Goal: Information Seeking & Learning: Find specific fact

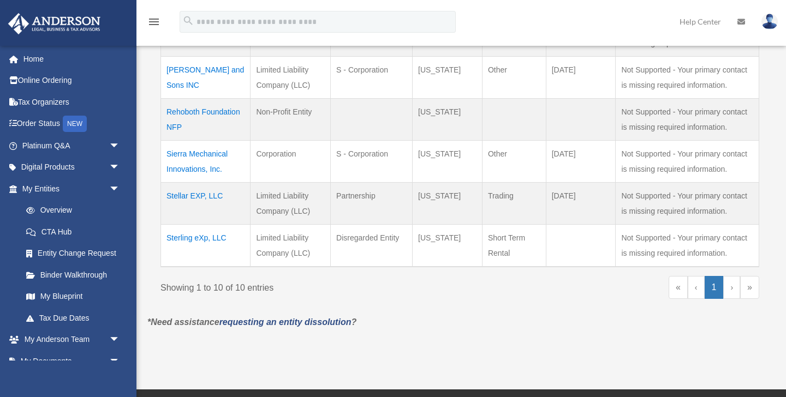
scroll to position [465, 0]
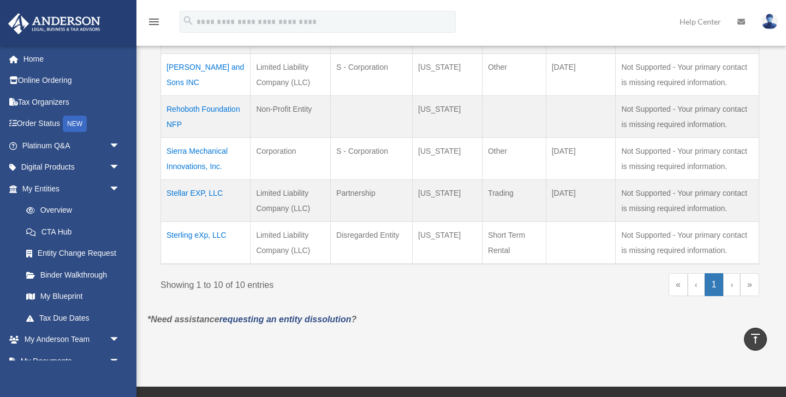
drag, startPoint x: 311, startPoint y: 250, endPoint x: 251, endPoint y: 236, distance: 61.7
click at [251, 236] on td "Limited Liability Company (LLC)" at bounding box center [291, 243] width 80 height 43
drag, startPoint x: 309, startPoint y: 207, endPoint x: 252, endPoint y: 191, distance: 59.1
click at [252, 191] on td "Limited Liability Company (LLC)" at bounding box center [291, 201] width 80 height 42
drag, startPoint x: 296, startPoint y: 151, endPoint x: 256, endPoint y: 150, distance: 39.9
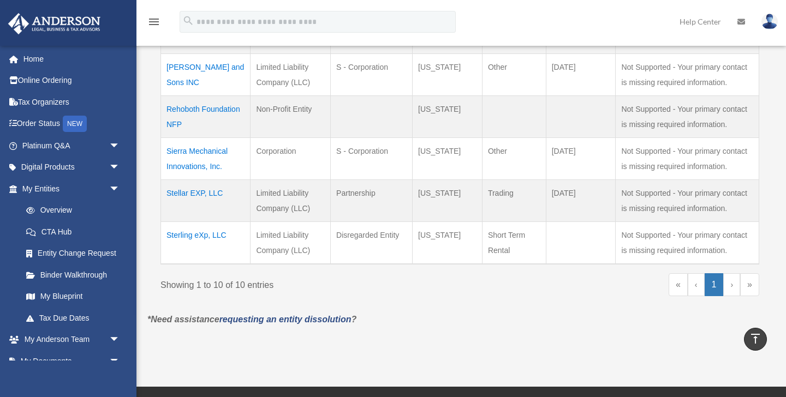
click at [256, 150] on td "Corporation" at bounding box center [291, 159] width 80 height 42
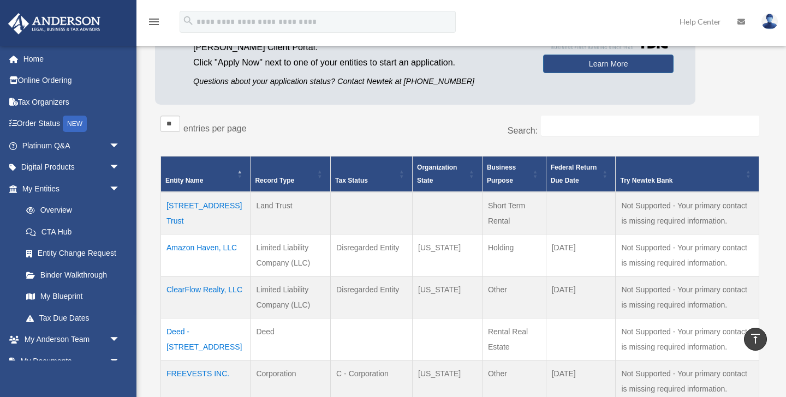
scroll to position [112, 0]
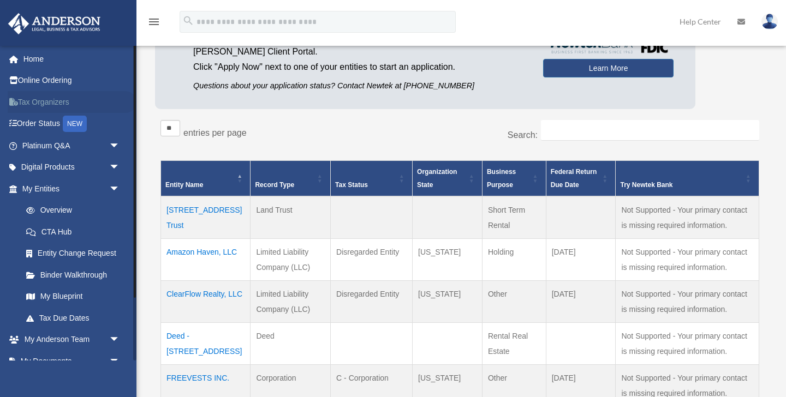
click at [64, 107] on link "Tax Organizers" at bounding box center [72, 102] width 129 height 22
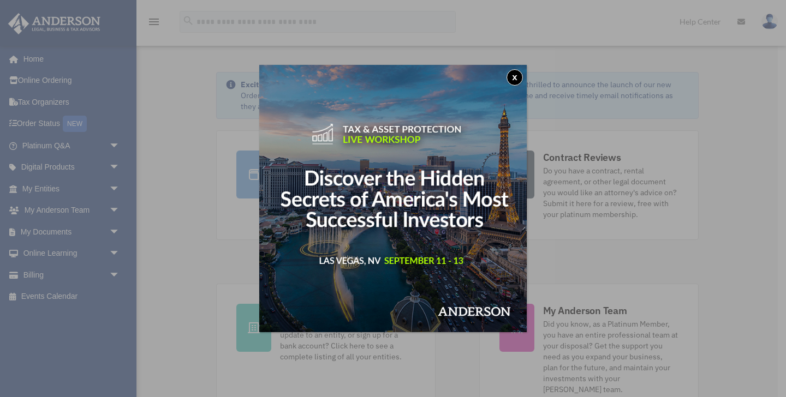
click at [510, 76] on button "x" at bounding box center [515, 77] width 16 height 16
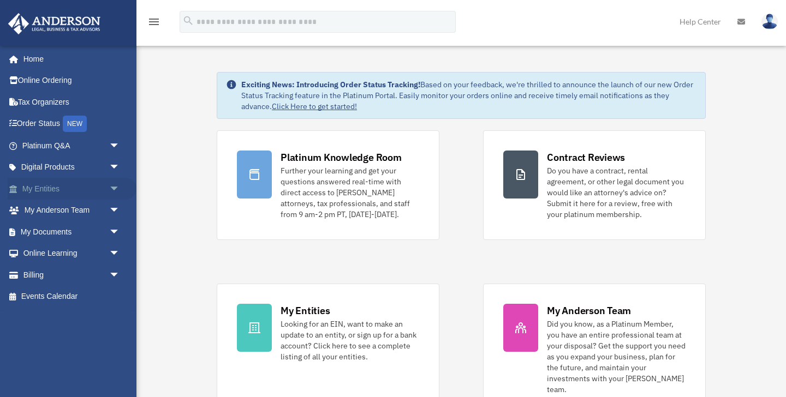
click at [114, 196] on span "arrow_drop_down" at bounding box center [120, 189] width 22 height 22
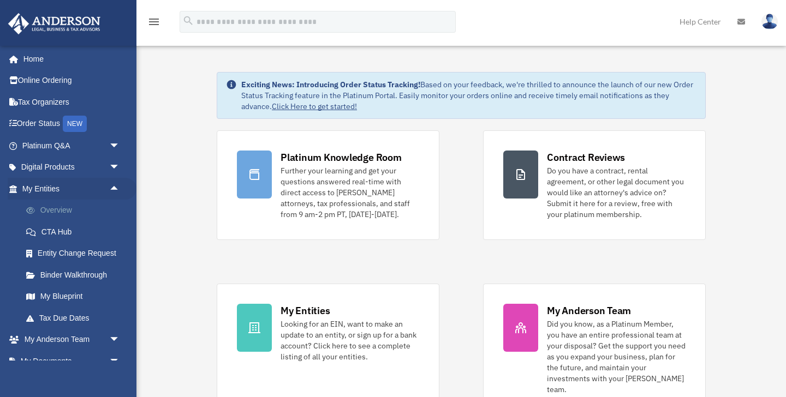
click at [79, 207] on link "Overview" at bounding box center [75, 211] width 121 height 22
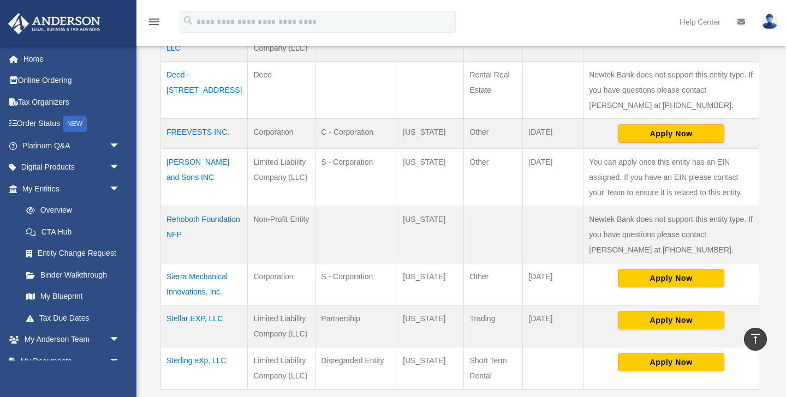
scroll to position [389, 0]
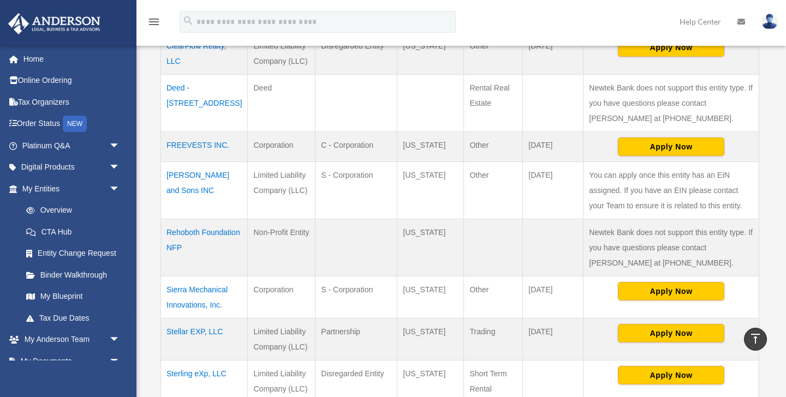
click at [189, 234] on td "Rehoboth Foundation NFP" at bounding box center [204, 247] width 87 height 57
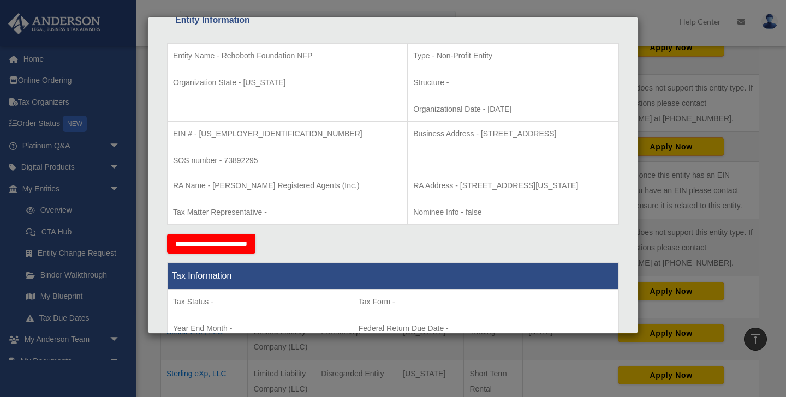
scroll to position [215, 0]
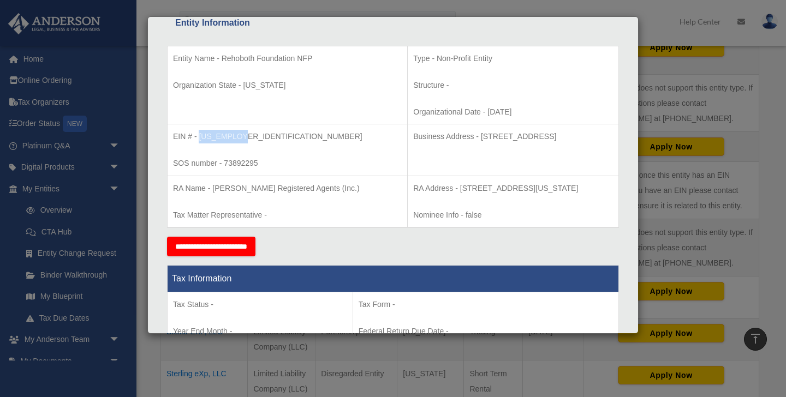
drag, startPoint x: 199, startPoint y: 135, endPoint x: 243, endPoint y: 136, distance: 43.7
click at [243, 136] on p "EIN # - 88-3625946" at bounding box center [287, 137] width 229 height 14
copy p "88-3625946"
click at [408, 161] on td "Business Address - 3961 Mirecourt Circle Rancho Cordov CA 95742" at bounding box center [513, 150] width 211 height 52
drag, startPoint x: 418, startPoint y: 139, endPoint x: 555, endPoint y: 146, distance: 137.2
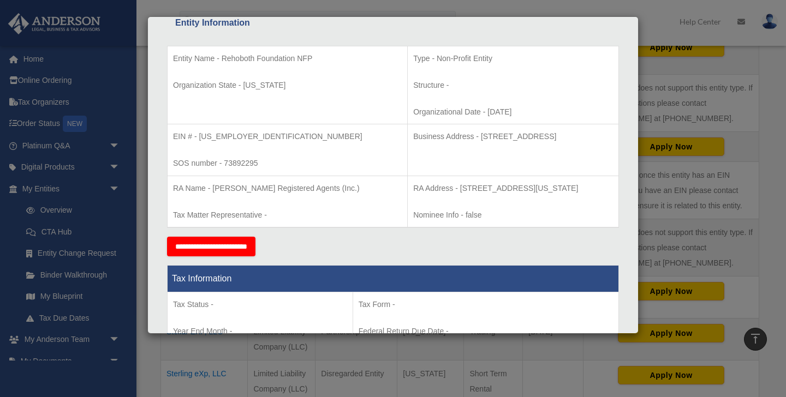
click at [555, 146] on td "Business Address - 3961 Mirecourt Circle Rancho Cordov CA 95742" at bounding box center [513, 150] width 211 height 52
copy p "3961 Mirecourt Circle Rancho Cordov CA 95742"
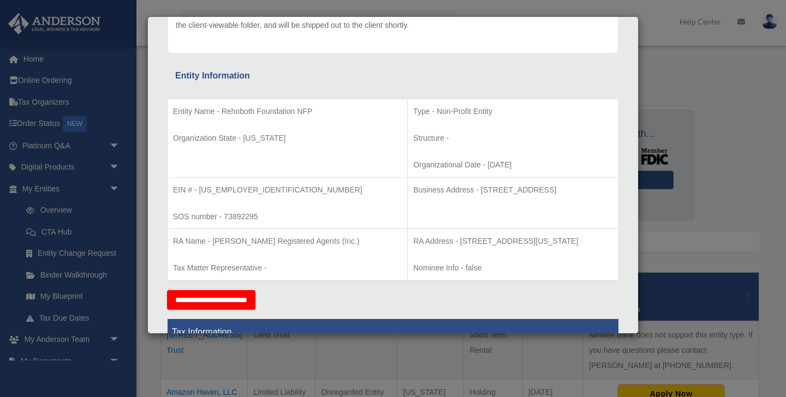
scroll to position [178, 0]
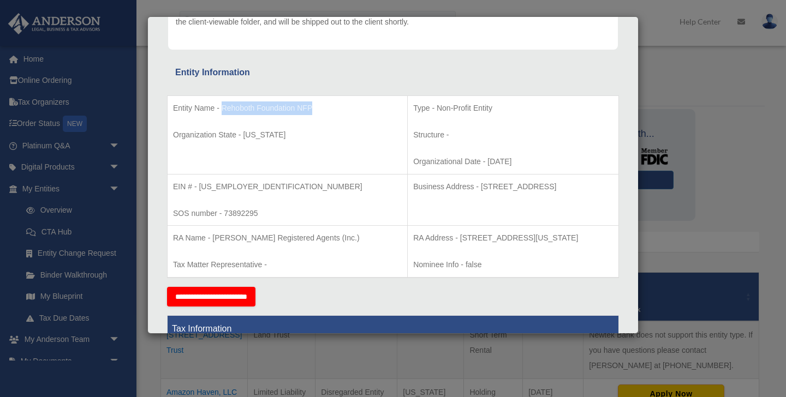
drag, startPoint x: 223, startPoint y: 107, endPoint x: 318, endPoint y: 106, distance: 95.0
click at [318, 106] on p "Entity Name - Rehoboth Foundation NFP" at bounding box center [287, 109] width 229 height 14
copy p "Rehoboth Foundation NFP"
click at [130, 217] on div "Details × Articles Sent Organizational Date" at bounding box center [393, 198] width 786 height 397
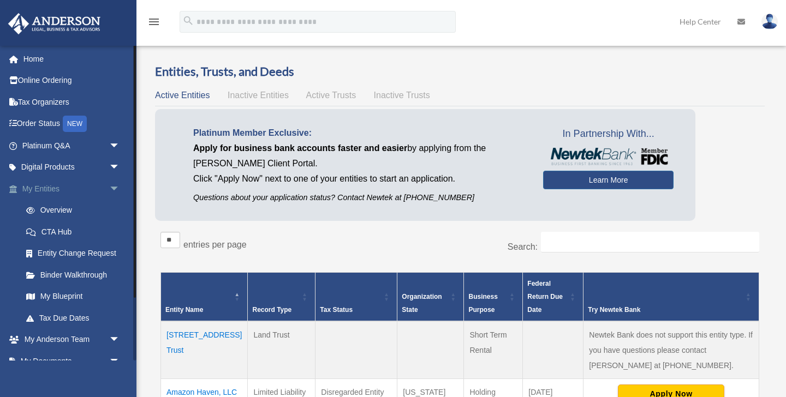
click at [114, 186] on span "arrow_drop_down" at bounding box center [120, 189] width 22 height 22
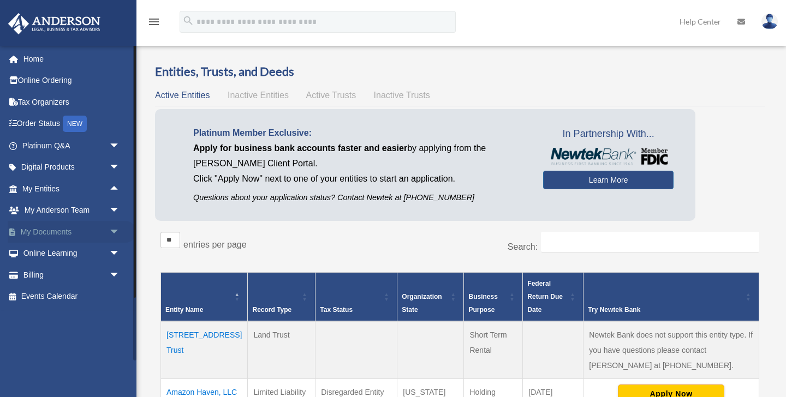
click at [109, 230] on span "arrow_drop_down" at bounding box center [120, 232] width 22 height 22
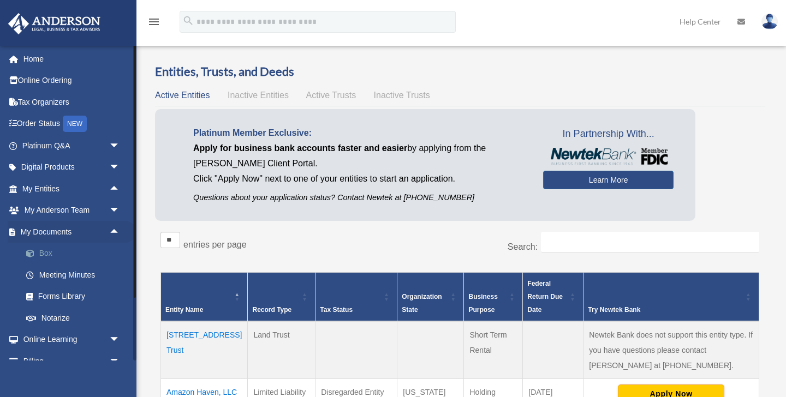
click at [68, 260] on link "Box" at bounding box center [75, 254] width 121 height 22
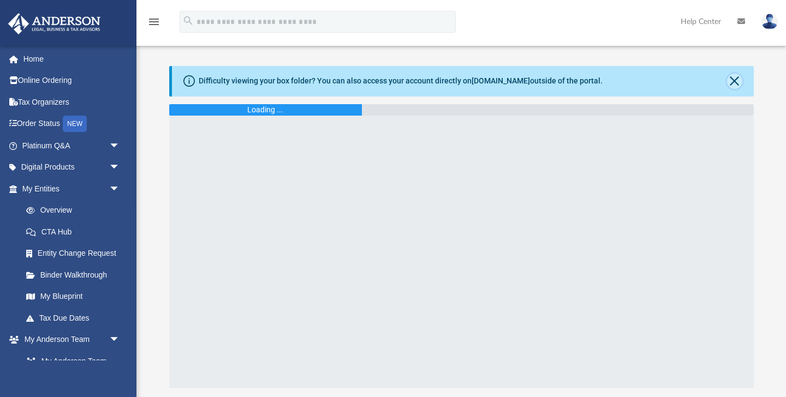
click at [734, 79] on button "Close" at bounding box center [734, 81] width 15 height 15
click at [435, 87] on div "Difficulty viewing your box folder? You can also access your account directly o…" at bounding box center [463, 81] width 582 height 31
click at [428, 85] on div "Difficulty viewing your box folder? You can also access your account directly o…" at bounding box center [401, 80] width 404 height 11
click at [423, 83] on div "Difficulty viewing your box folder? You can also access your account directly o…" at bounding box center [401, 80] width 404 height 11
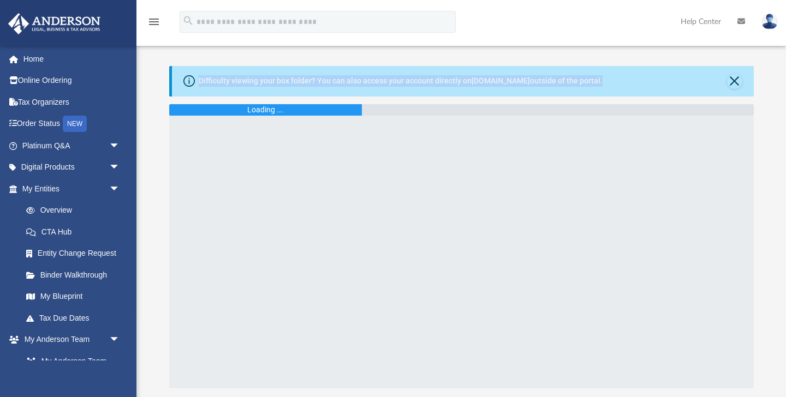
click at [423, 83] on div "Difficulty viewing your box folder? You can also access your account directly o…" at bounding box center [401, 80] width 404 height 11
click at [87, 275] on link "Binder Walkthrough" at bounding box center [75, 275] width 121 height 22
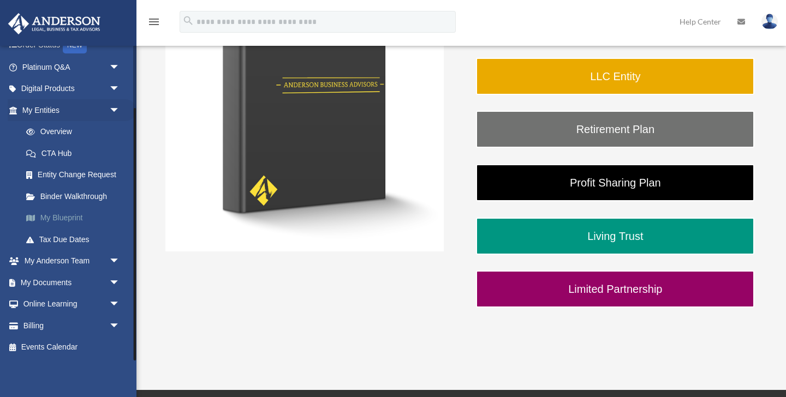
scroll to position [271, 0]
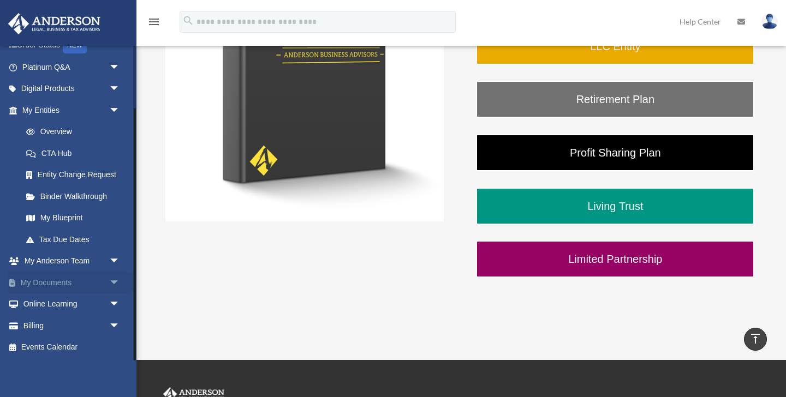
click at [108, 272] on link "My Documents arrow_drop_down" at bounding box center [72, 283] width 129 height 22
click at [111, 286] on span "arrow_drop_down" at bounding box center [120, 283] width 22 height 22
click at [43, 308] on link "Box" at bounding box center [75, 305] width 121 height 22
